Goal: Information Seeking & Learning: Learn about a topic

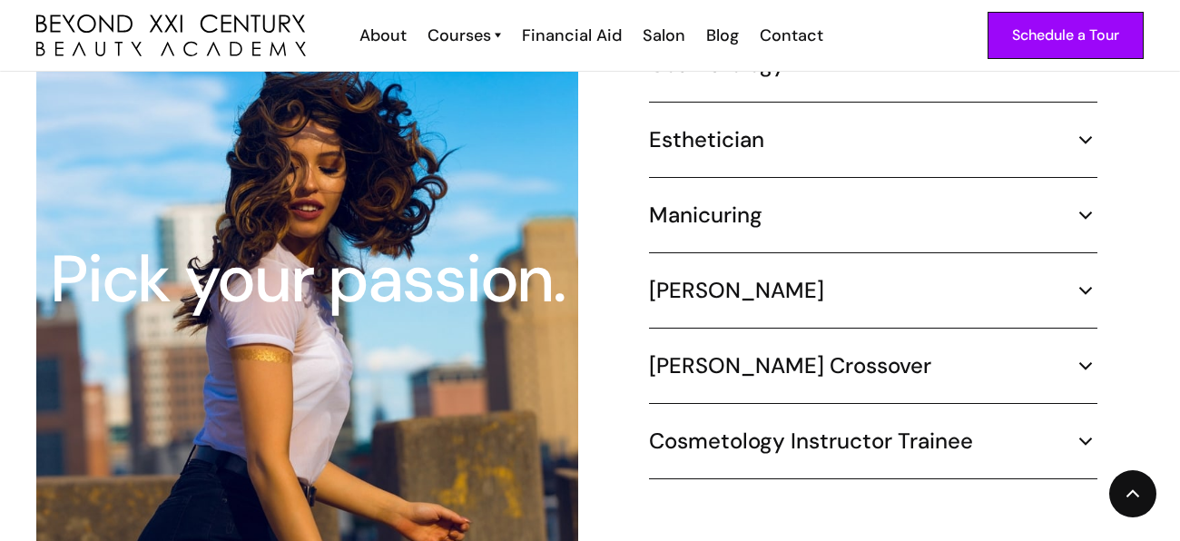
scroll to position [1816, 0]
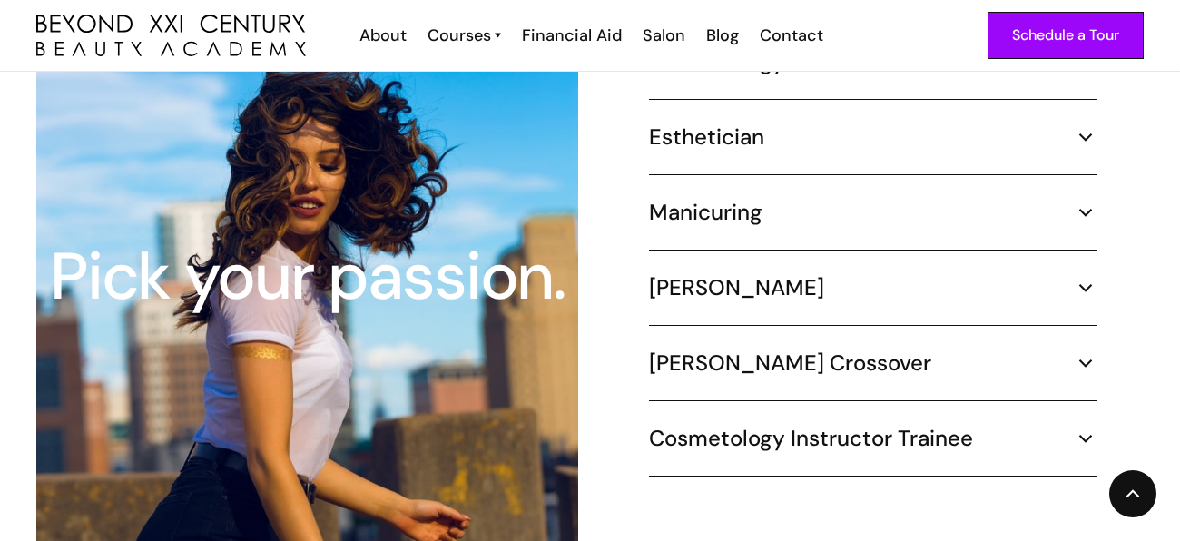
click at [1081, 276] on img at bounding box center [1086, 288] width 24 height 24
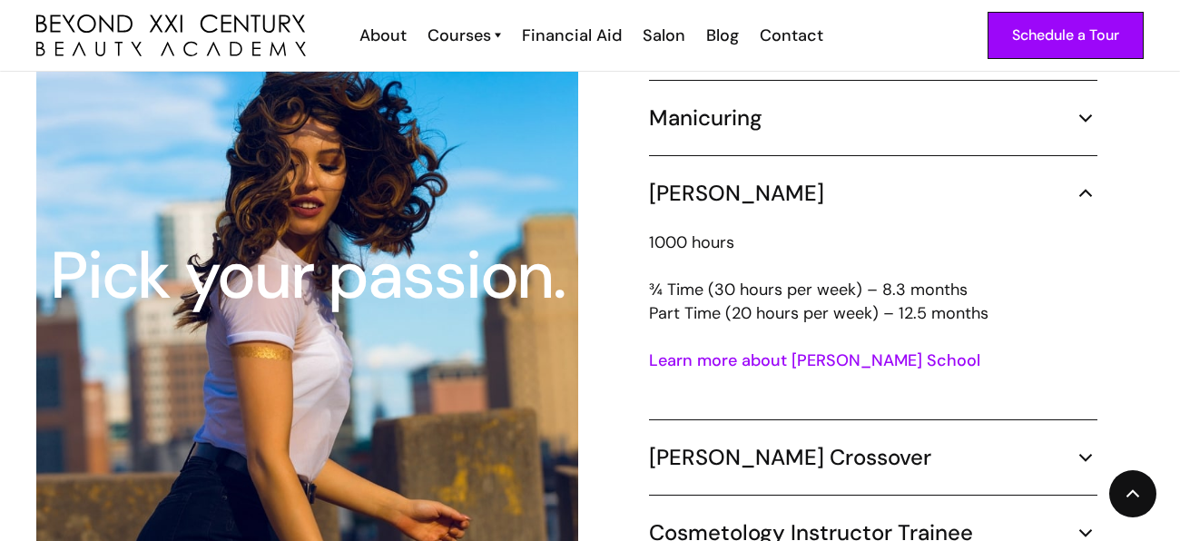
click at [1079, 276] on p "1000 hours ¾ Time (30 hours per week) – 8.3 months Part Time (20 hours per week…" at bounding box center [873, 278] width 449 height 94
click at [1090, 182] on img at bounding box center [1086, 194] width 24 height 24
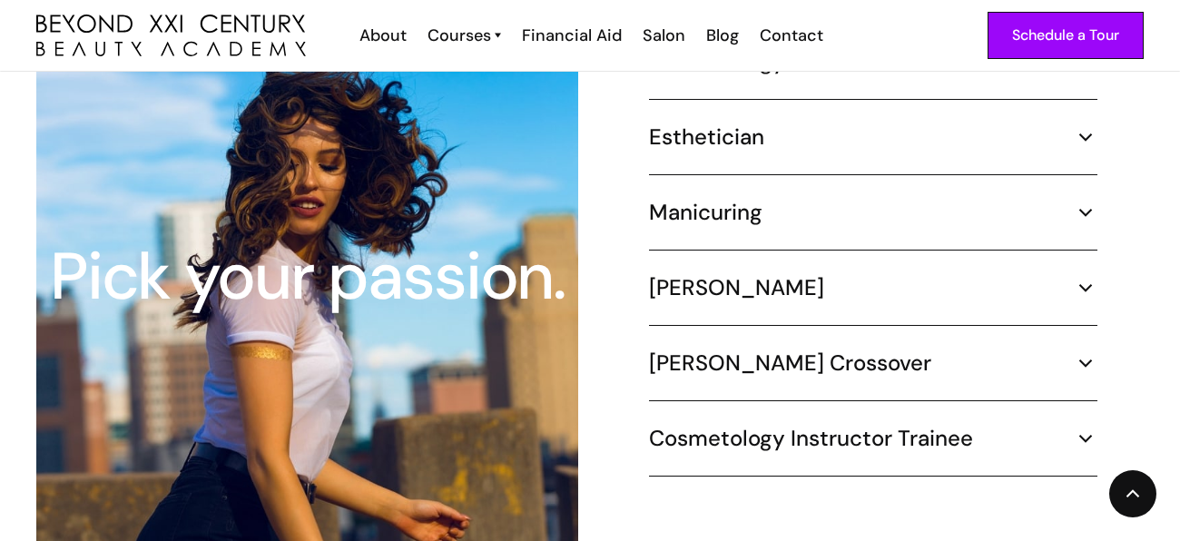
click at [1084, 321] on div "Cosmetology 1000 hours ¾ Time (30 hours per week) – 8.3 months Part Time (20 ho…" at bounding box center [873, 274] width 449 height 452
click at [1086, 351] on img at bounding box center [1086, 363] width 24 height 24
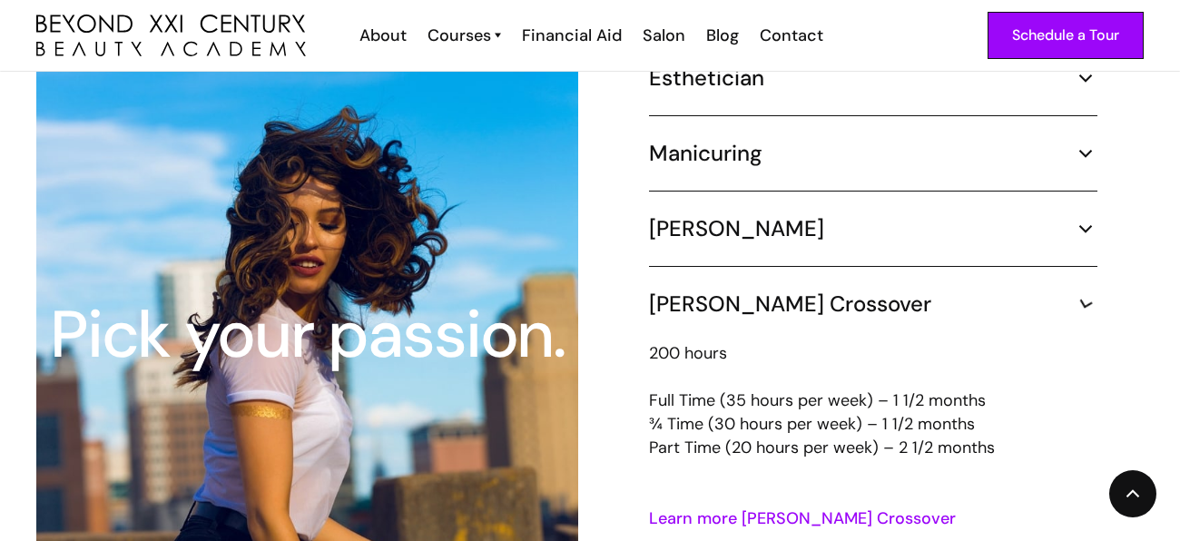
scroll to position [1875, 0]
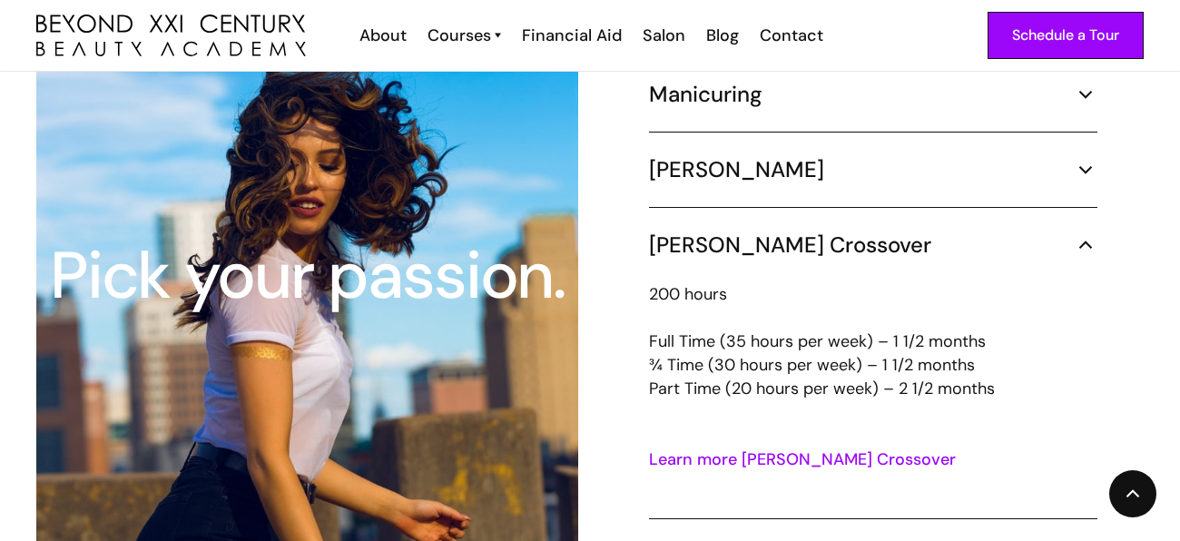
click at [761, 449] on link "Learn more [PERSON_NAME] Crossover" at bounding box center [802, 460] width 307 height 22
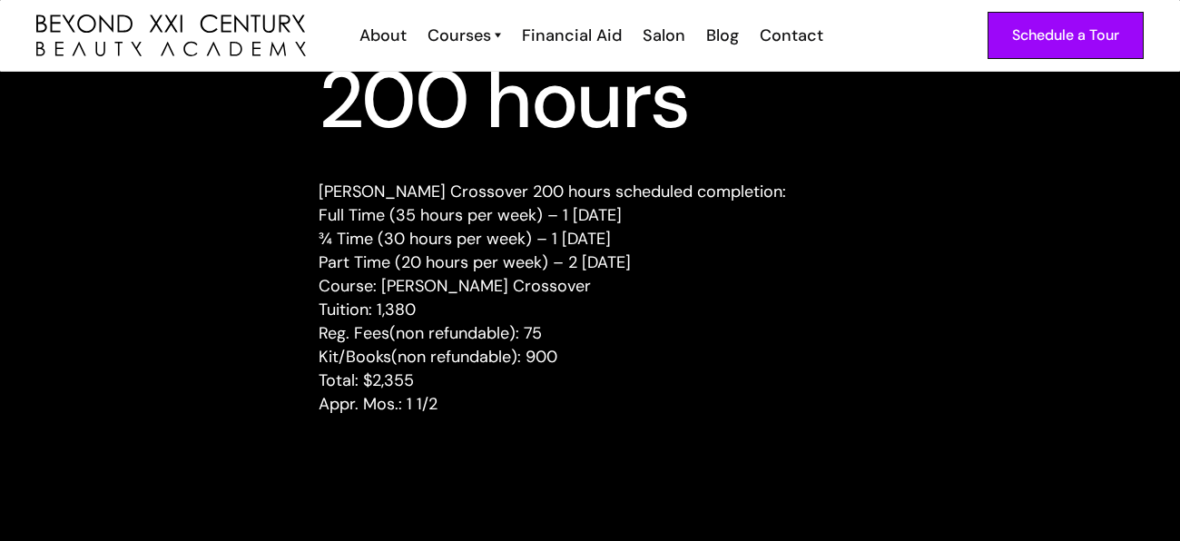
scroll to position [488, 0]
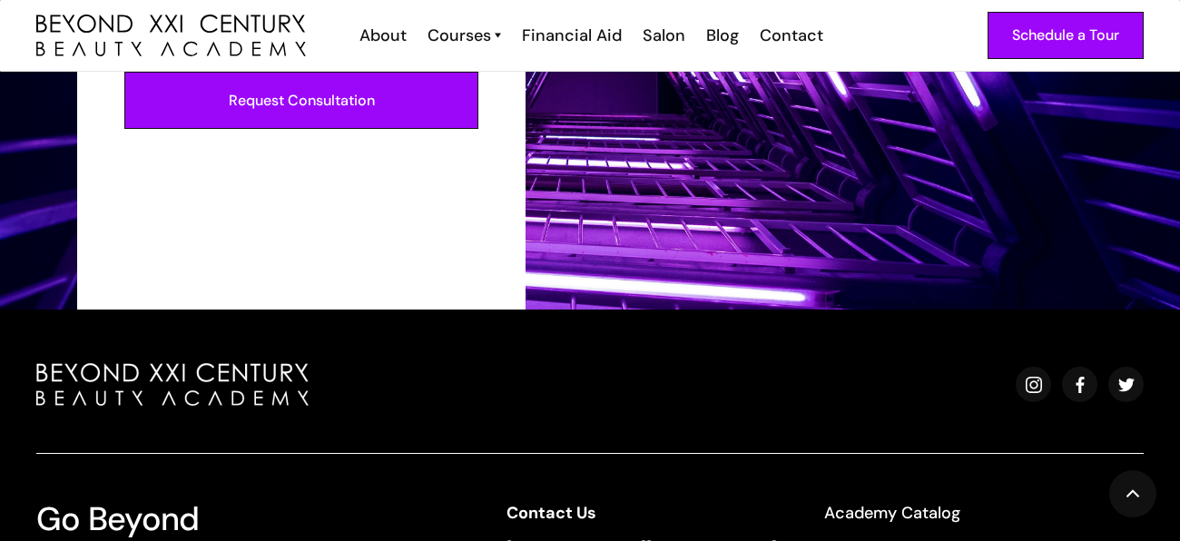
scroll to position [3126, 0]
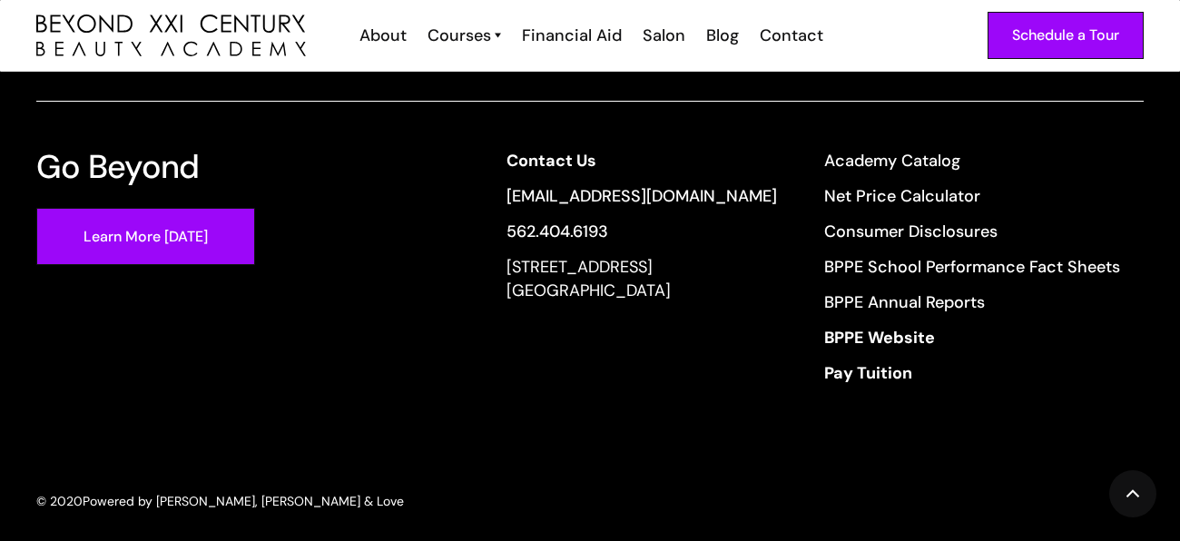
click at [495, 217] on div "Contact Us info@beyondcosmo.com 562.404.6193 13640 Imperial Highway, Suite 6,7,…" at bounding box center [813, 273] width 661 height 248
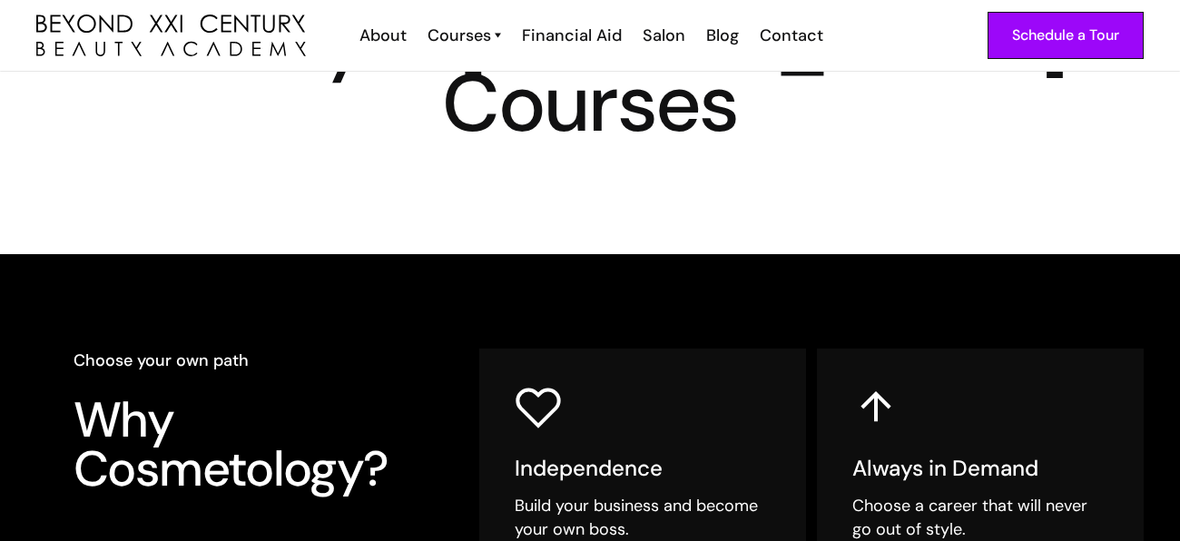
scroll to position [0, 0]
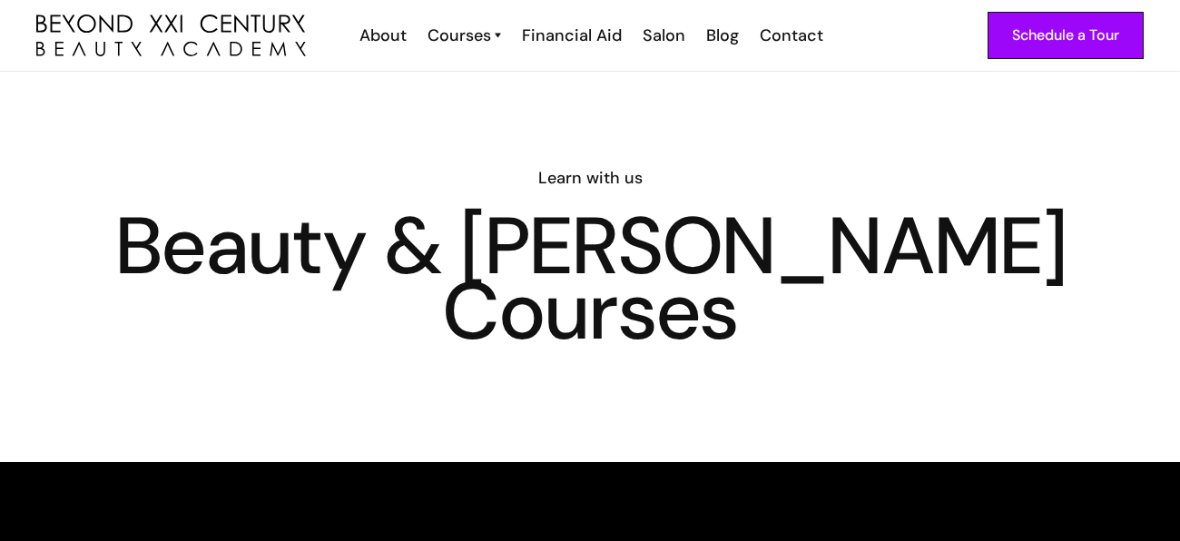
click at [547, 21] on div "Schedule a Tour About Cosmetology Esthetician Manicuring Barber Courses Cosmeto…" at bounding box center [590, 35] width 1108 height 71
click at [553, 30] on div "Financial Aid" at bounding box center [572, 36] width 100 height 24
